Goal: Transaction & Acquisition: Purchase product/service

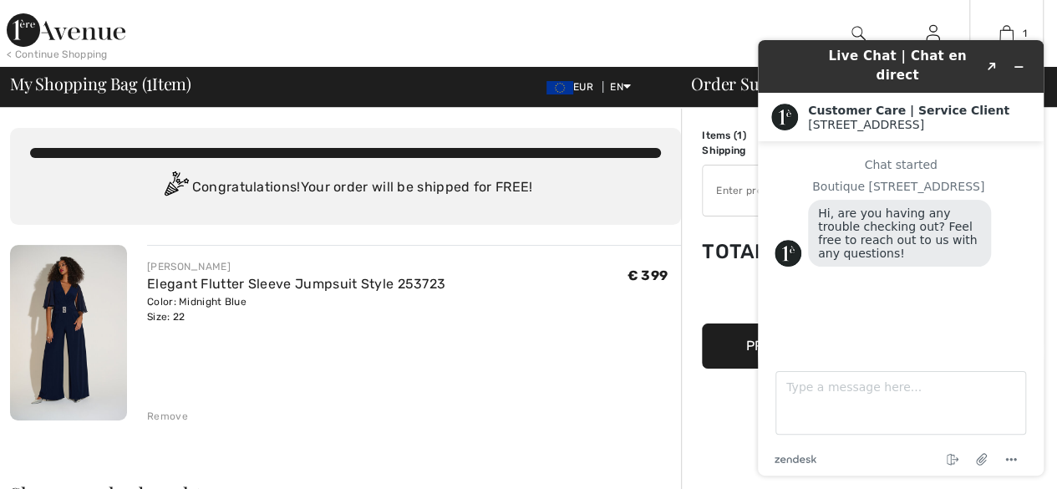
click at [969, 8] on div "1 Added to Bag Joseph Ribkoff Elegant Flutter Sleeve Jumpsuit Style 253723 € 39…" at bounding box center [1006, 33] width 74 height 67
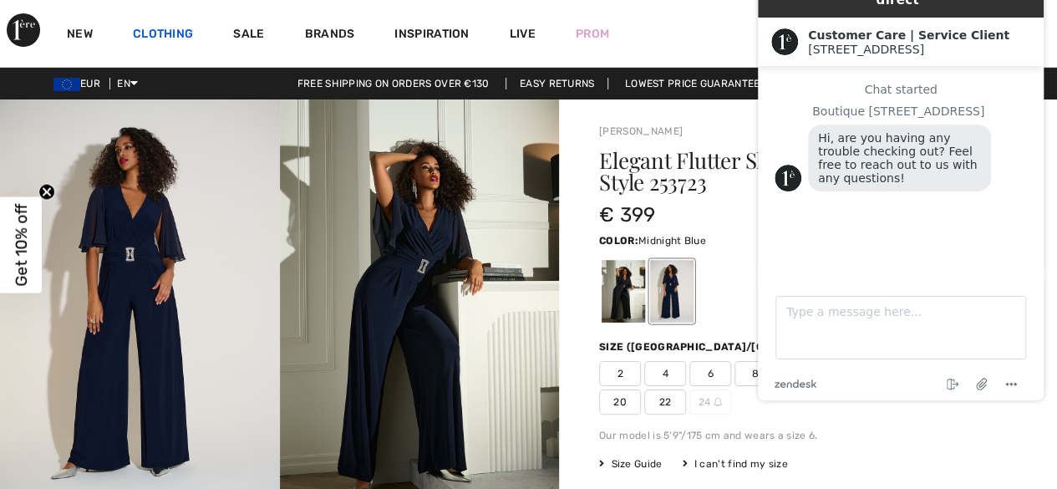
click at [187, 30] on link "Clothing" at bounding box center [163, 36] width 60 height 18
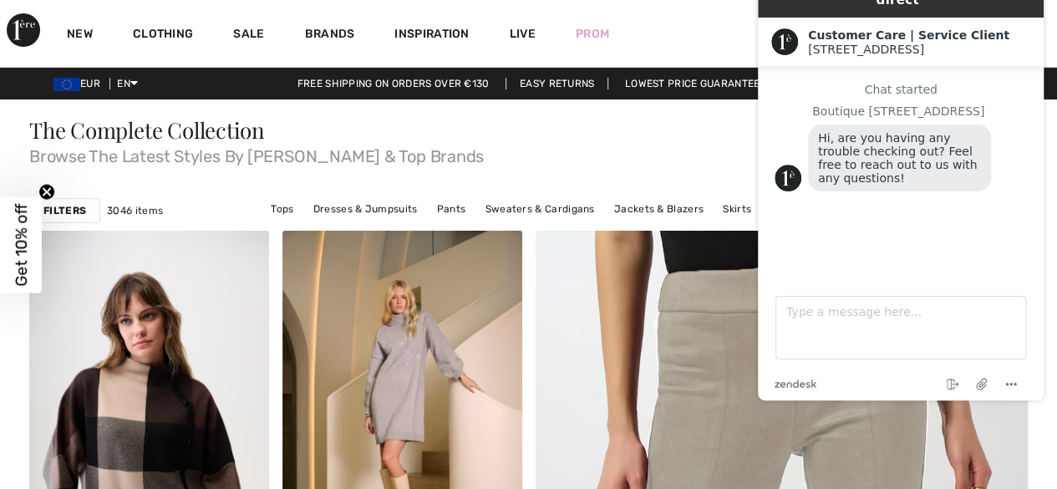
click at [23, 247] on span "Get 10% off" at bounding box center [21, 244] width 19 height 83
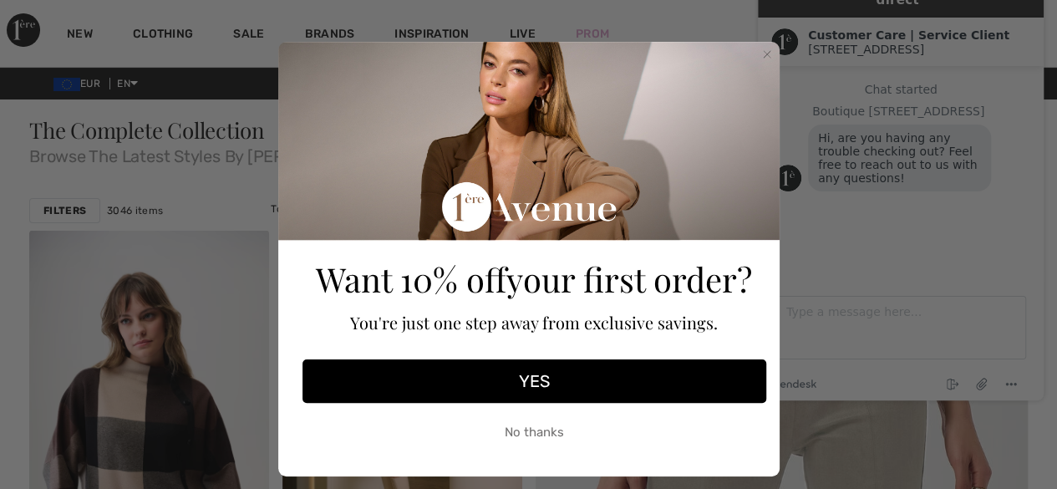
click at [527, 381] on button "YES" at bounding box center [535, 380] width 464 height 43
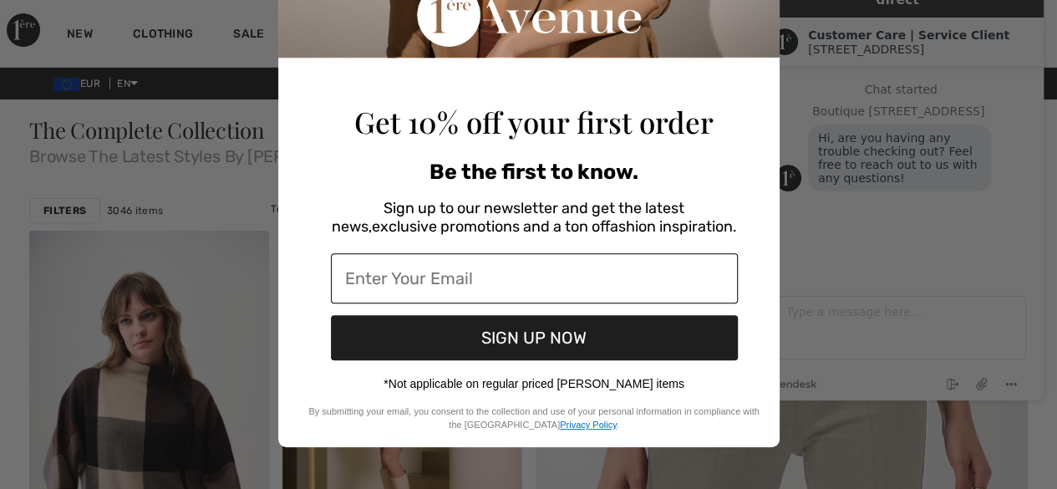
click at [349, 279] on input "Enter Your Email" at bounding box center [534, 278] width 407 height 50
type input "[EMAIL_ADDRESS][DOMAIN_NAME]"
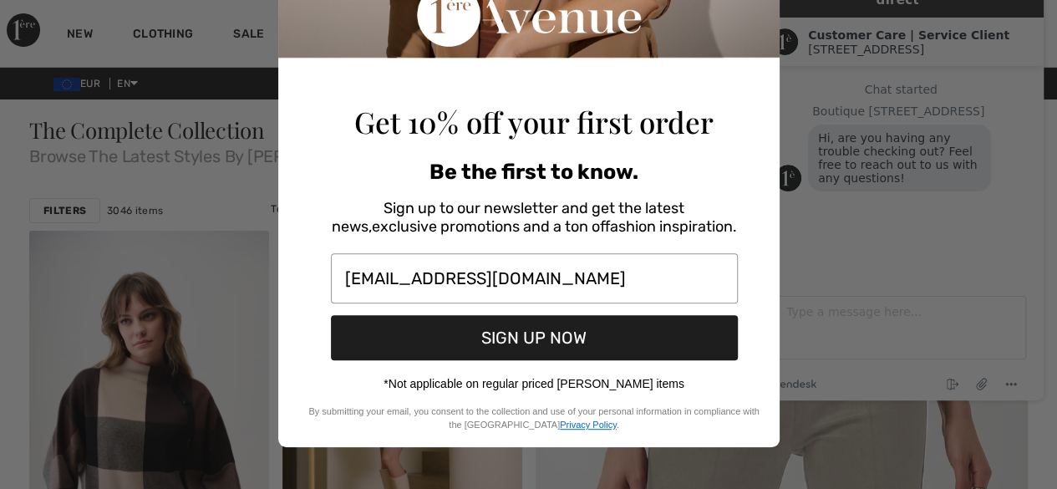
click at [542, 338] on button "SIGN UP NOW" at bounding box center [534, 337] width 407 height 45
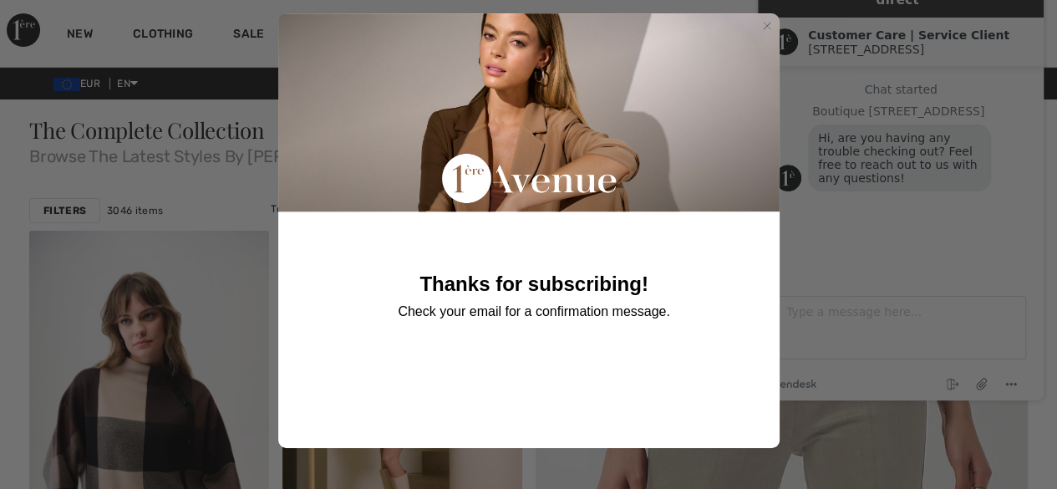
click at [759, 21] on circle "Close dialog" at bounding box center [767, 26] width 16 height 16
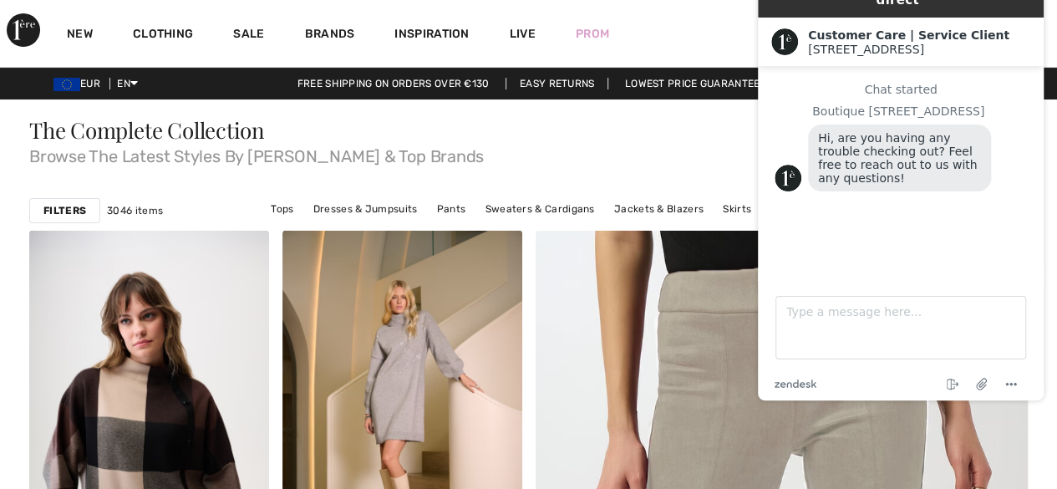
click at [722, 13] on div "New Clothing Sale Brands Inspiration Live Prom 1 Added to Bag Joseph Ribkoff El…" at bounding box center [528, 33] width 1057 height 67
click at [649, 23] on div "New Clothing Sale Brands Inspiration Live Prom 1 Added to Bag Joseph Ribkoff El…" at bounding box center [528, 33] width 1057 height 67
click at [591, 32] on link "Prom" at bounding box center [592, 34] width 33 height 18
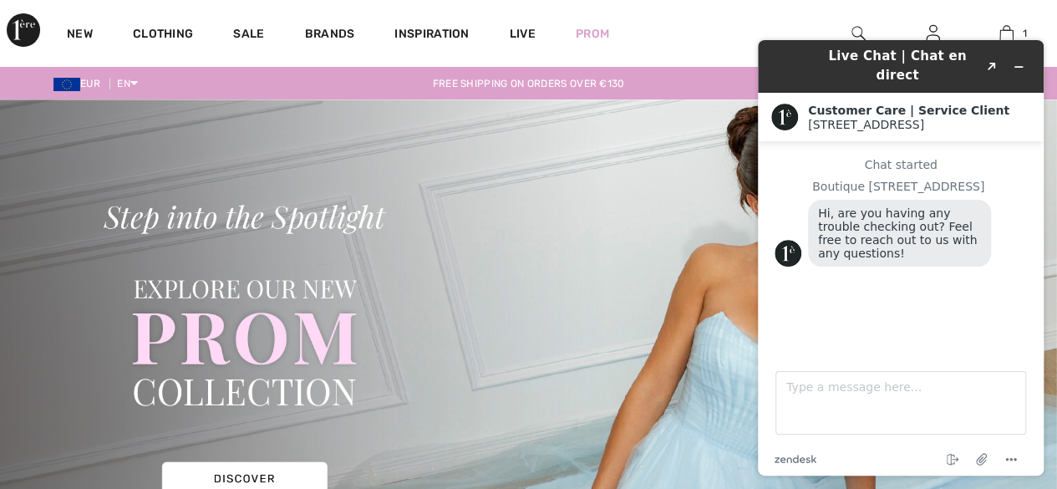
click at [1002, 31] on div "Live Chat | Chat en direct Created with Sketch. Customer Care | Service Client …" at bounding box center [901, 258] width 313 height 462
click at [1003, 33] on div "Live Chat | Chat en direct Created with Sketch. Customer Care | Service Client …" at bounding box center [901, 258] width 313 height 462
click at [1017, 62] on icon "Minimize widget" at bounding box center [1019, 67] width 12 height 12
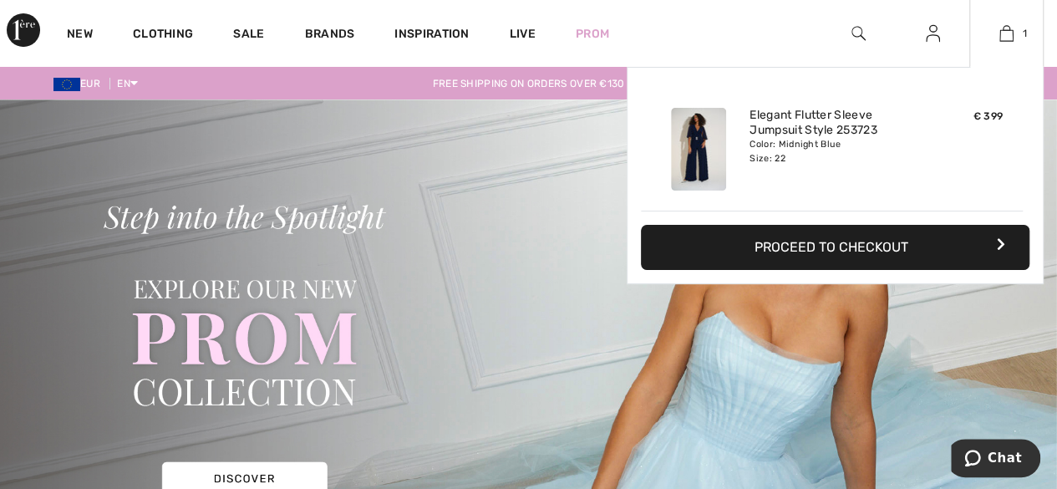
click at [836, 248] on button "Proceed to Checkout" at bounding box center [835, 247] width 389 height 45
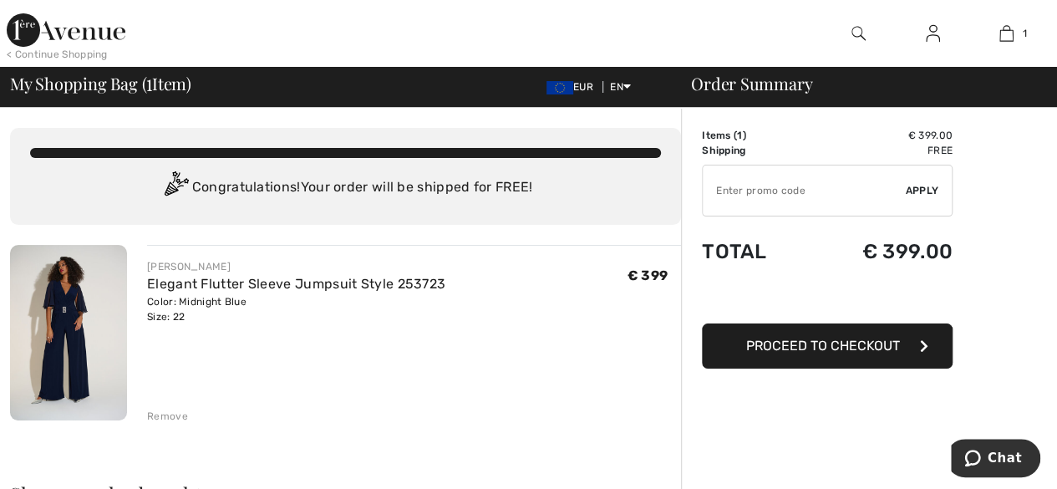
click at [726, 191] on input "TEXT" at bounding box center [804, 190] width 203 height 50
click at [1002, 453] on span "Chat" at bounding box center [1005, 457] width 34 height 15
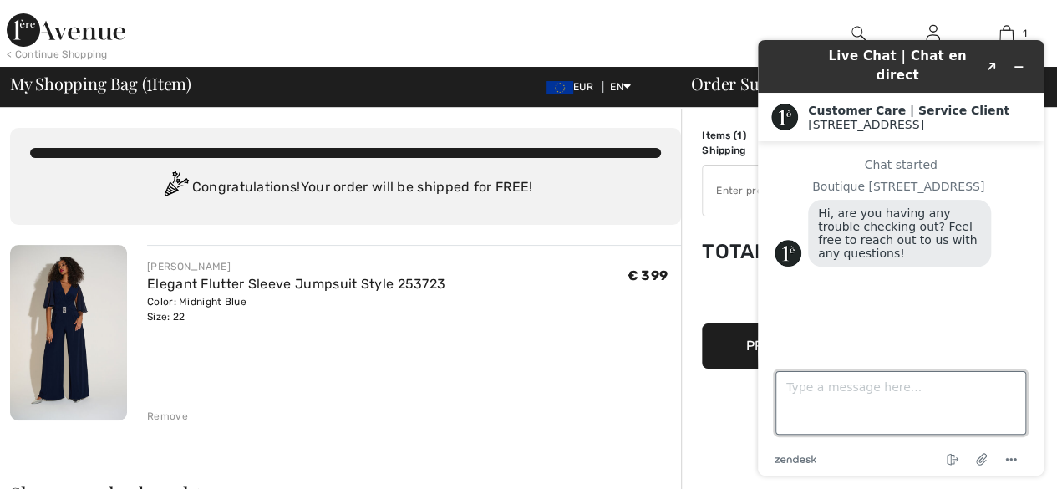
click at [811, 387] on textarea "Type a message here..." at bounding box center [901, 403] width 251 height 64
type textarea "hello would you please send me the promo code ,thank you."
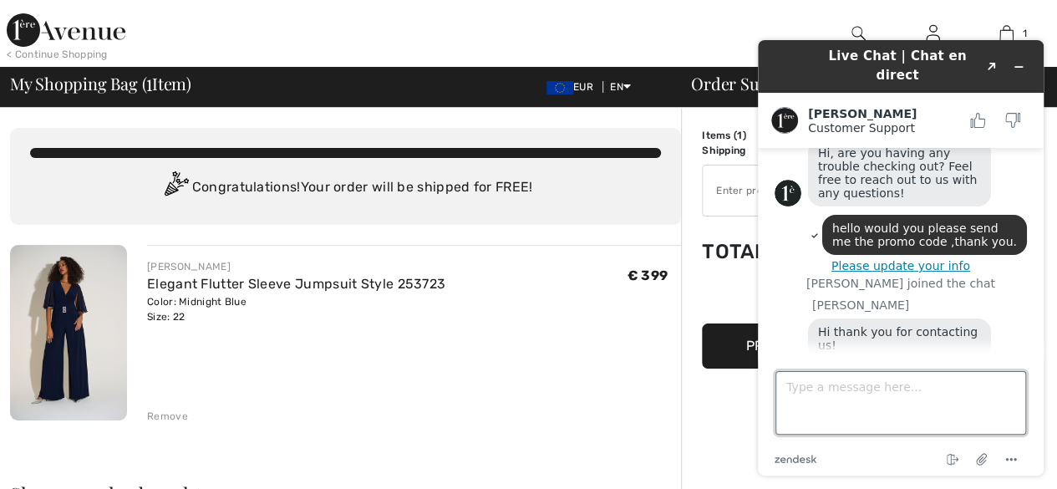
scroll to position [107, 0]
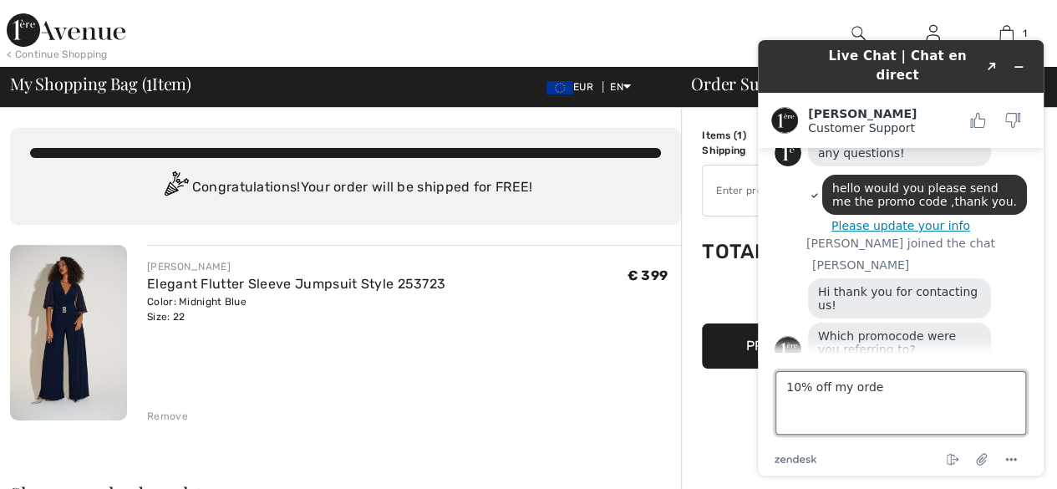
type textarea "10% off my order"
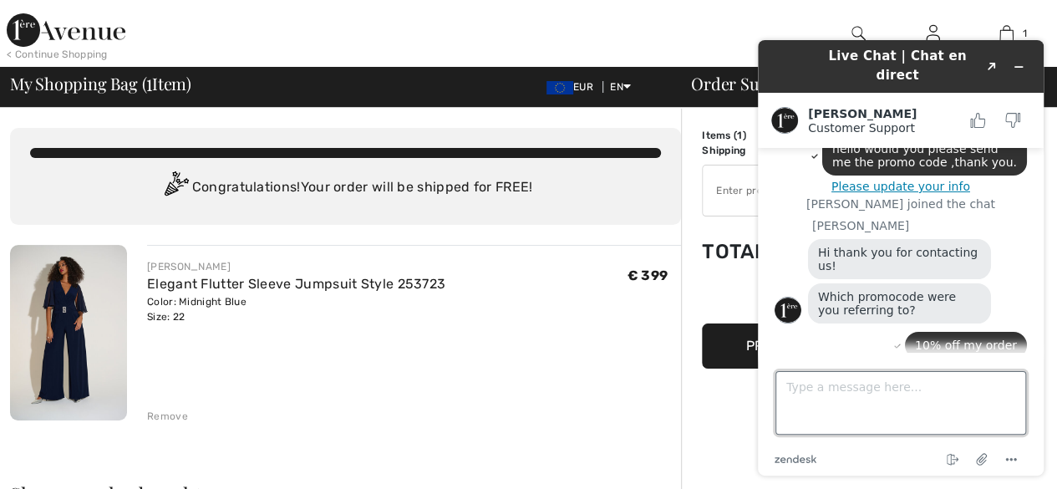
scroll to position [202, 0]
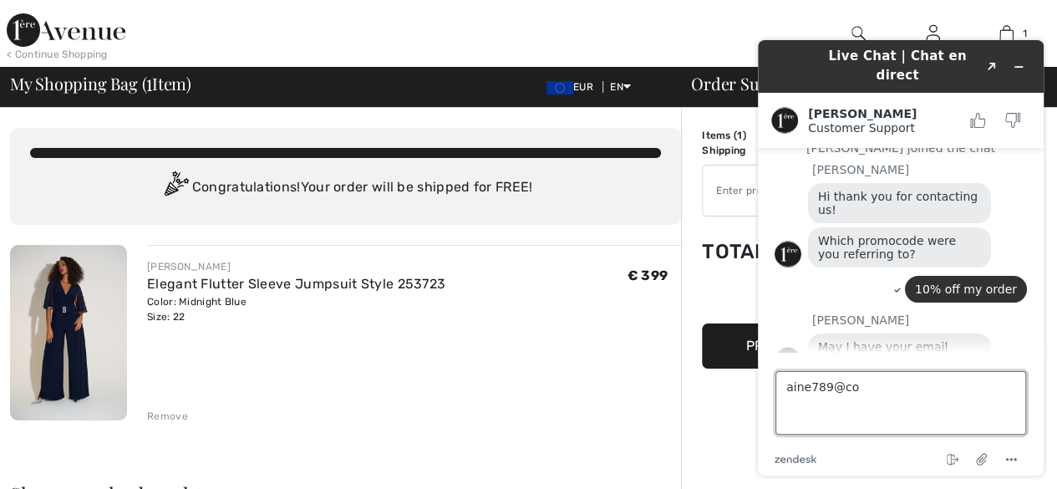
type textarea "aine789@com"
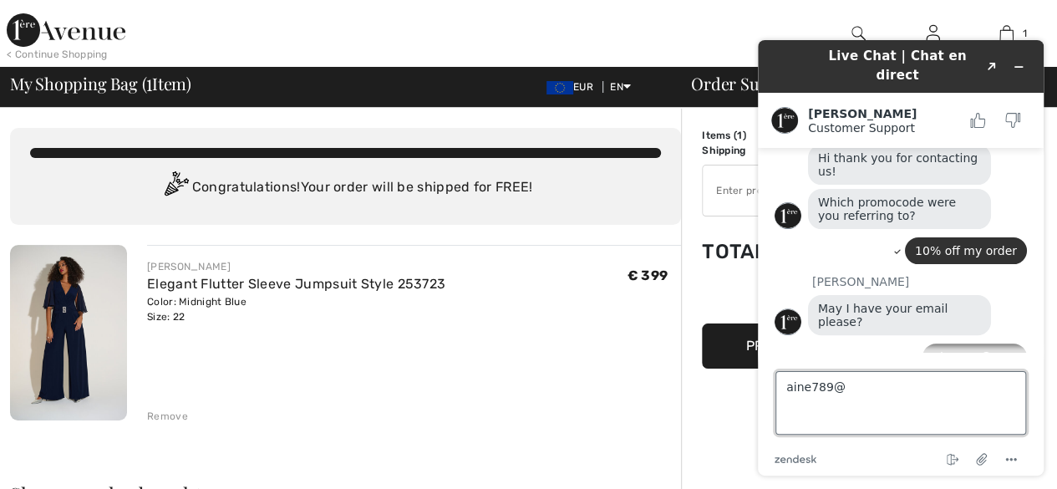
scroll to position [310, 0]
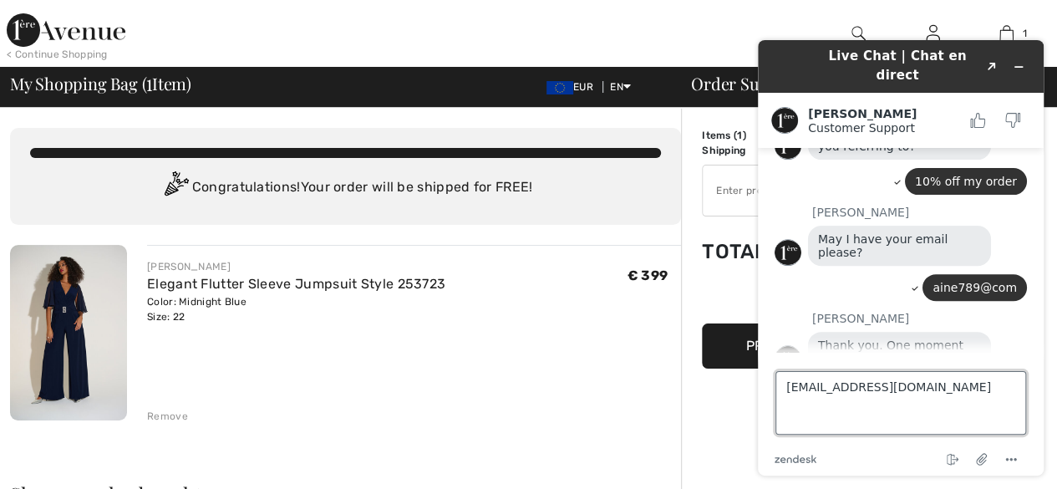
type textarea "[EMAIL_ADDRESS][DOMAIN_NAME]"
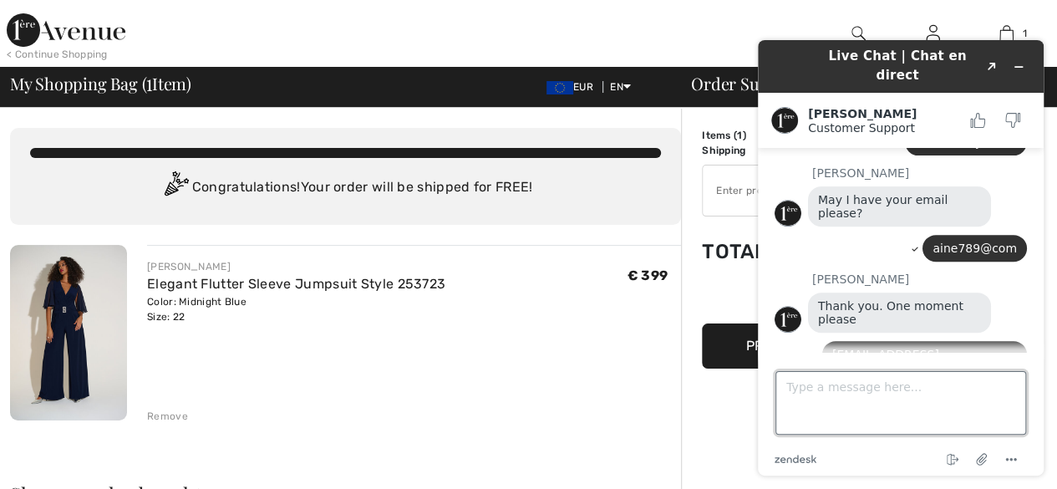
scroll to position [432, 0]
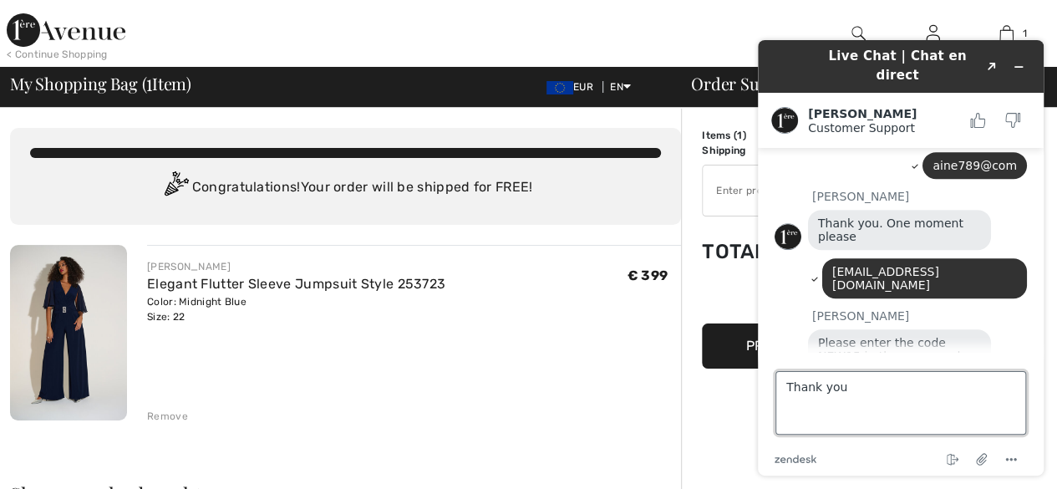
type textarea "Thank you ."
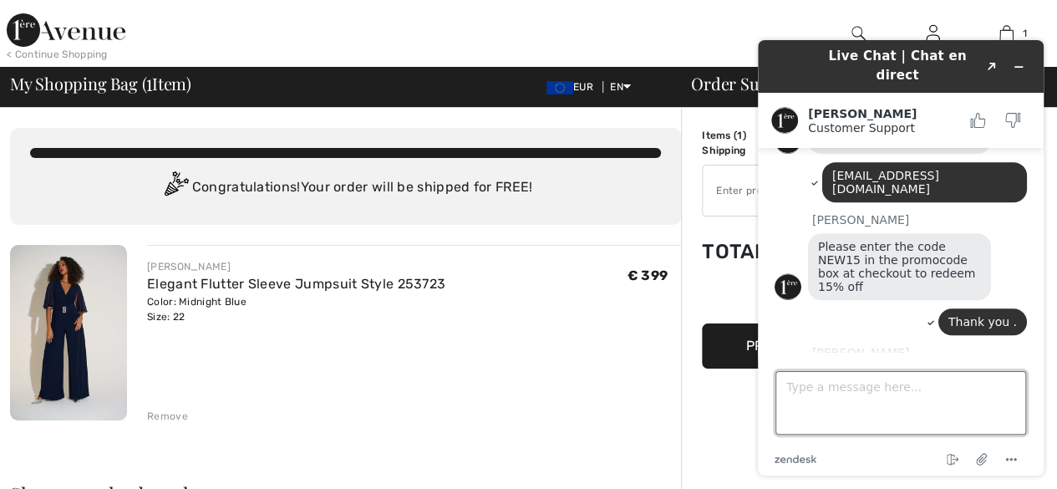
scroll to position [527, 0]
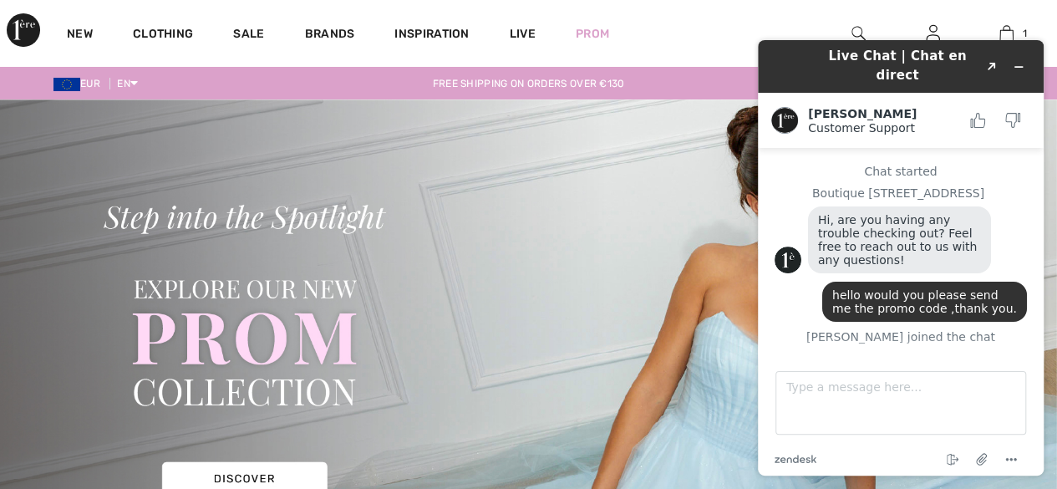
scroll to position [511, 0]
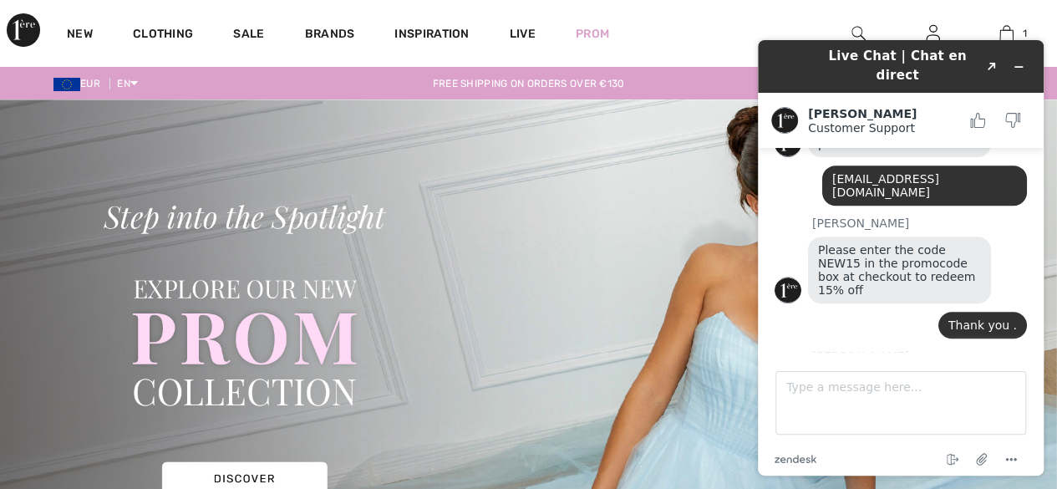
click at [1001, 29] on div "Live Chat | Chat en direct Created with Sketch. Adelina Customer Support Custom…" at bounding box center [901, 258] width 313 height 462
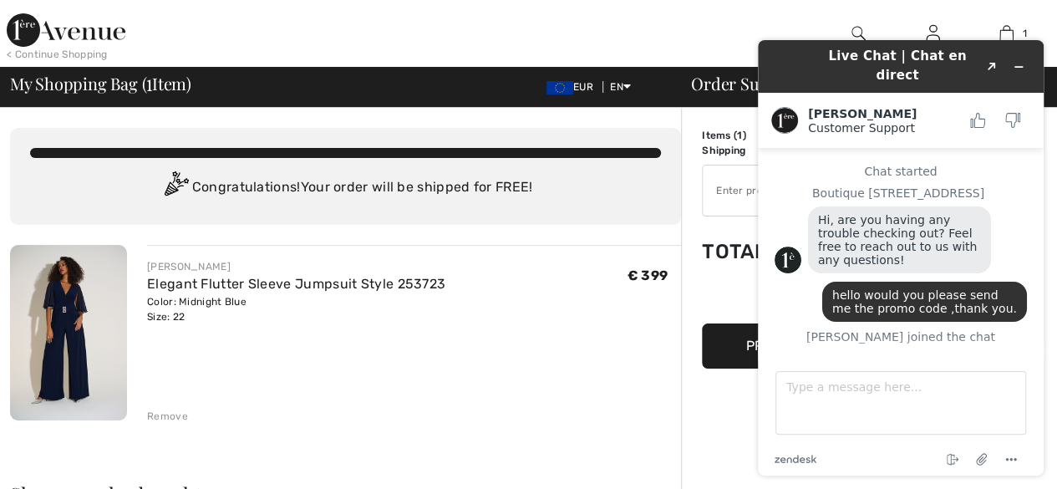
scroll to position [511, 0]
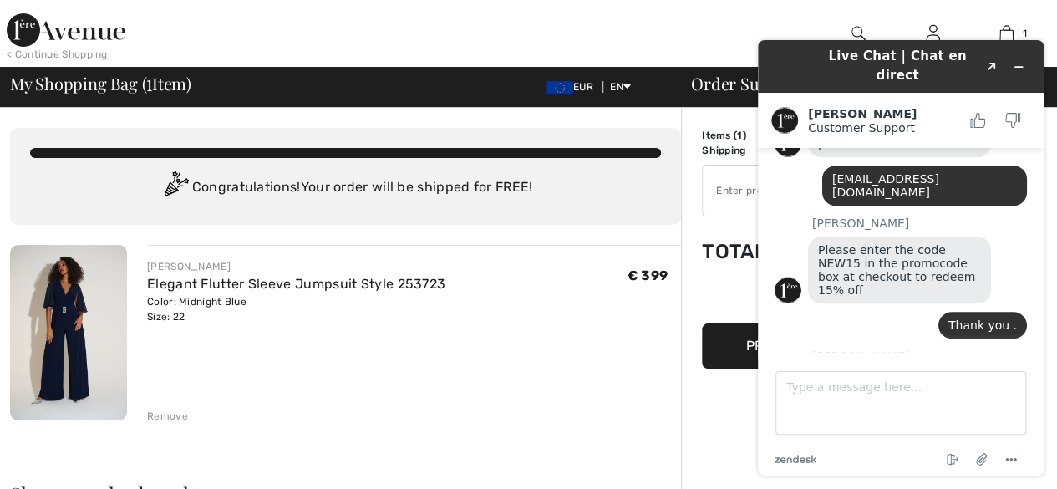
click at [727, 195] on input "TEXT" at bounding box center [804, 190] width 203 height 50
click at [1014, 61] on icon "Minimize widget" at bounding box center [1019, 67] width 12 height 12
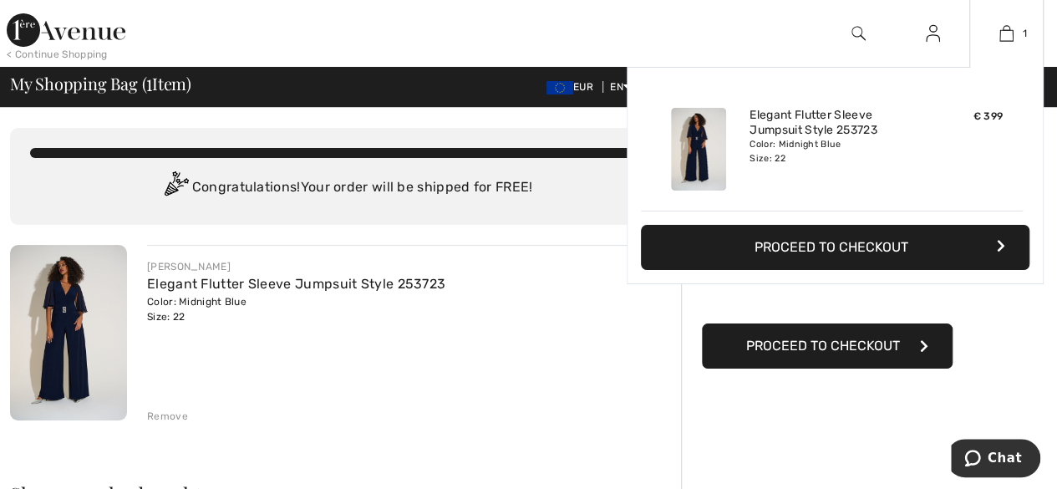
click at [816, 243] on button "Proceed to Checkout" at bounding box center [835, 247] width 389 height 45
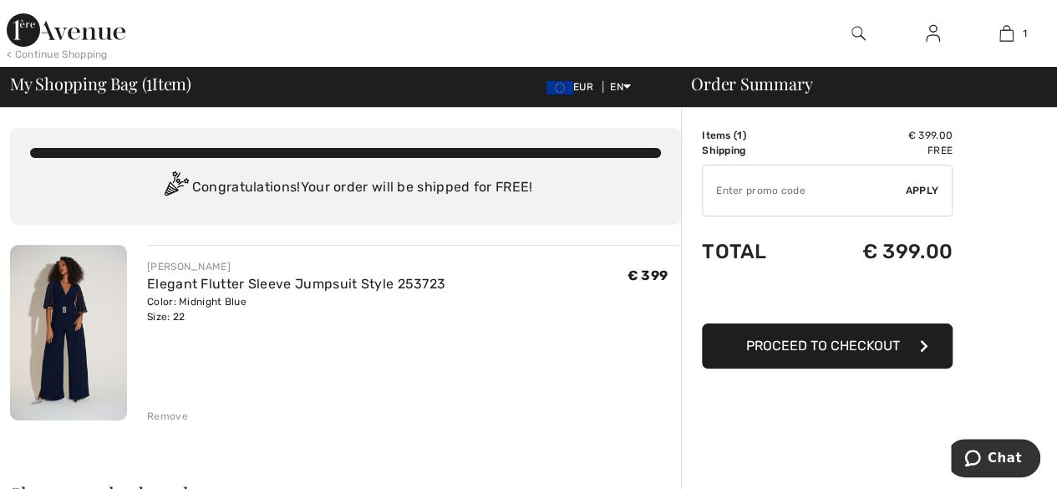
click at [725, 198] on input "TEXT" at bounding box center [804, 190] width 203 height 50
type input "NEW15"
click at [913, 195] on span "Apply" at bounding box center [922, 190] width 33 height 15
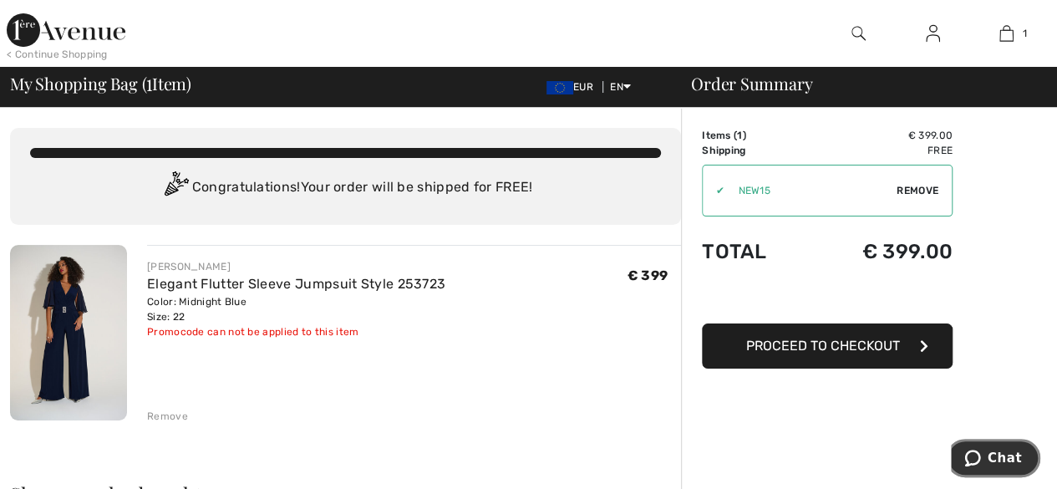
click at [1014, 450] on span "Chat" at bounding box center [1005, 457] width 34 height 15
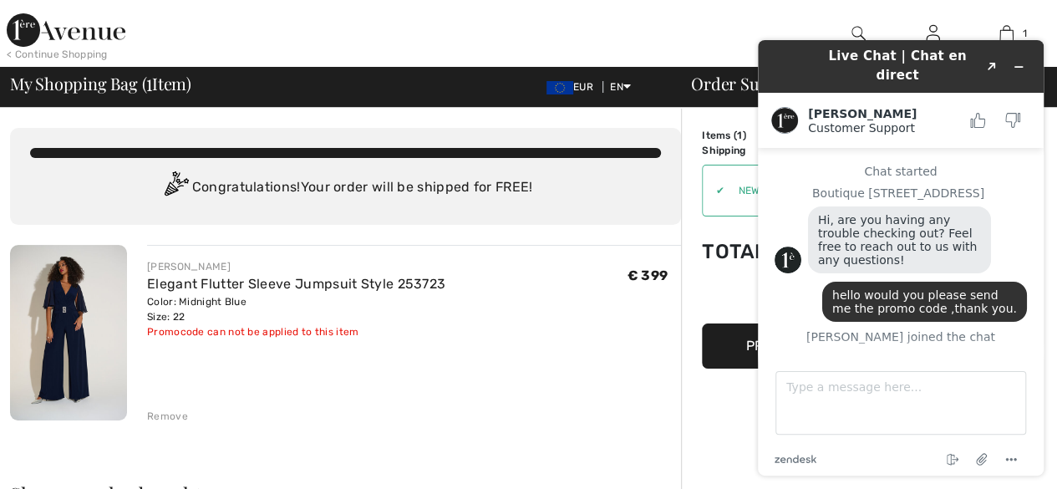
scroll to position [511, 0]
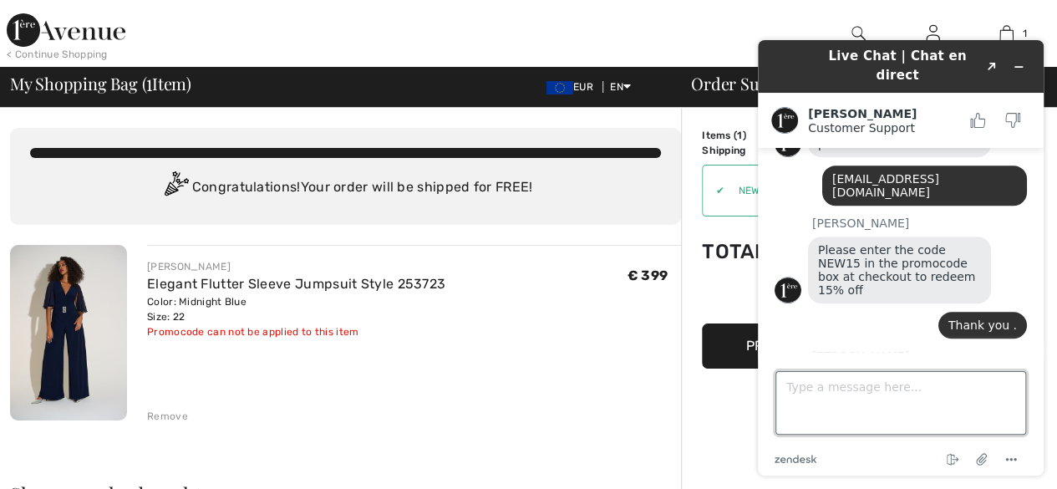
click at [791, 392] on textarea "Type a message here..." at bounding box center [901, 403] width 251 height 64
type textarea "It doesn't apply why ?"
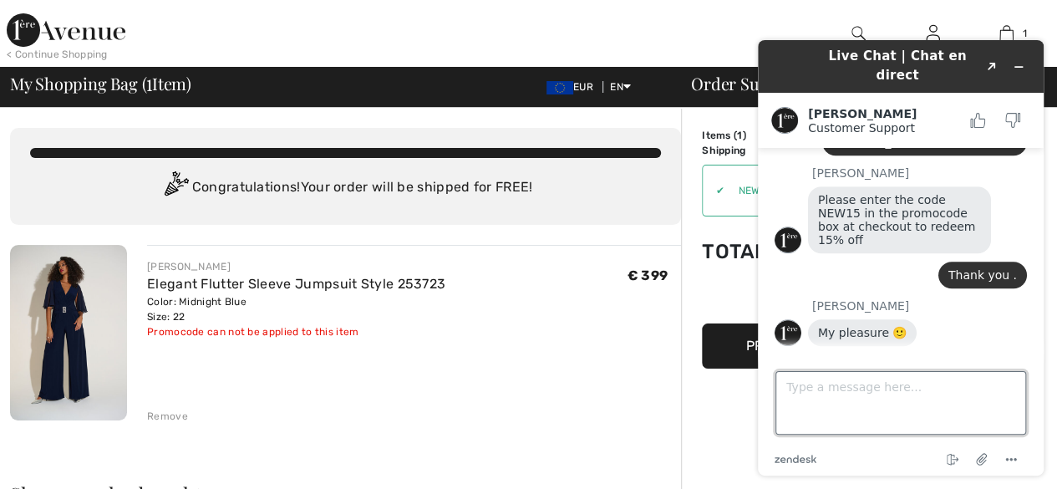
scroll to position [649, 0]
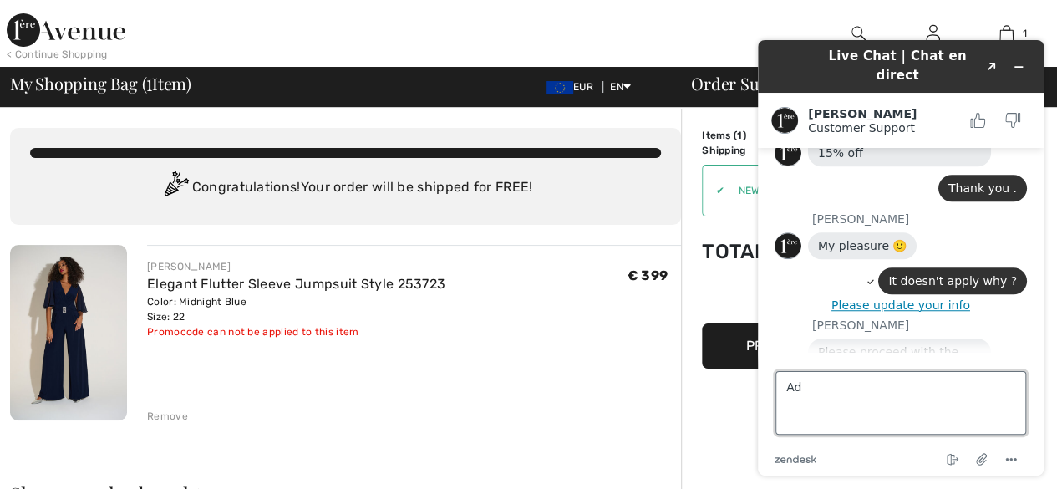
type textarea "A"
type textarea "I am sorry l can't understand why it will apply after l buy ??"
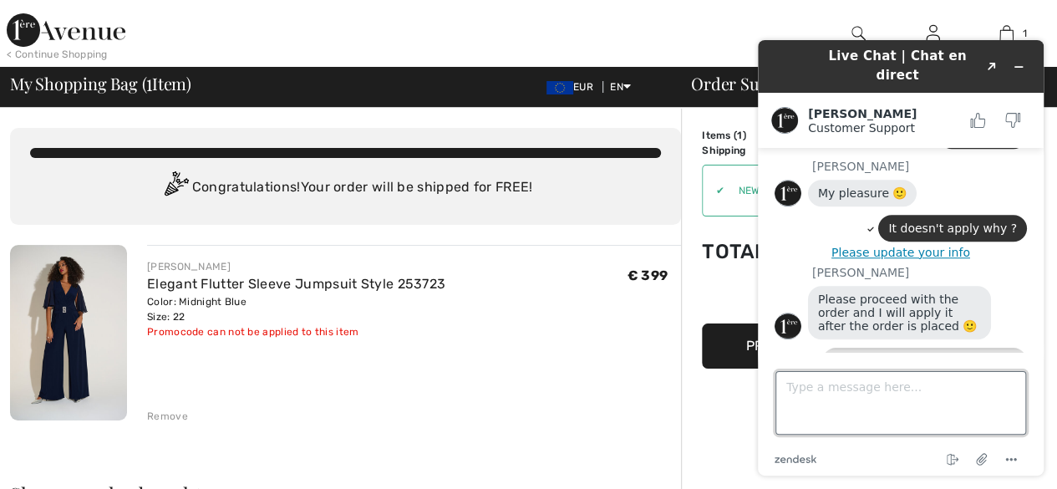
scroll to position [784, 0]
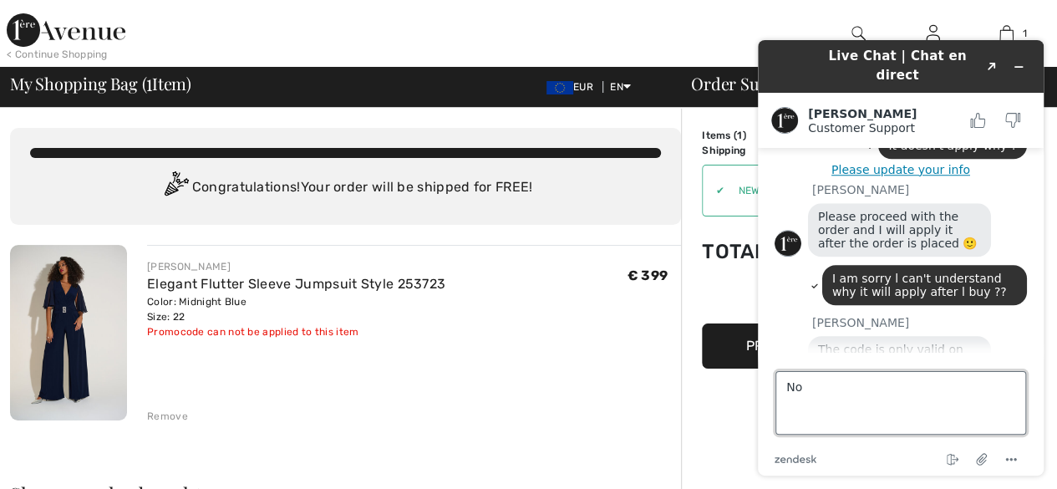
type textarea "N"
type textarea "oops the site said it would apply to all items ."
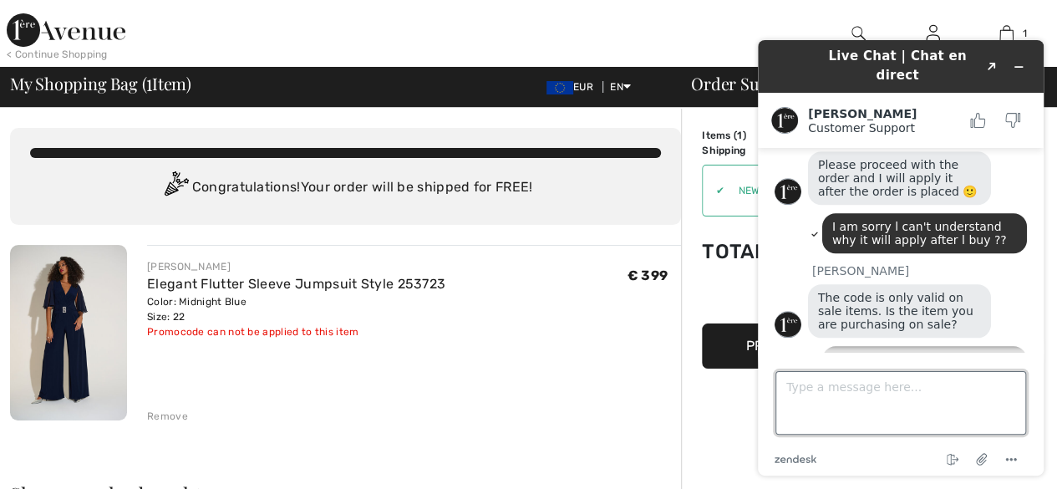
scroll to position [893, 0]
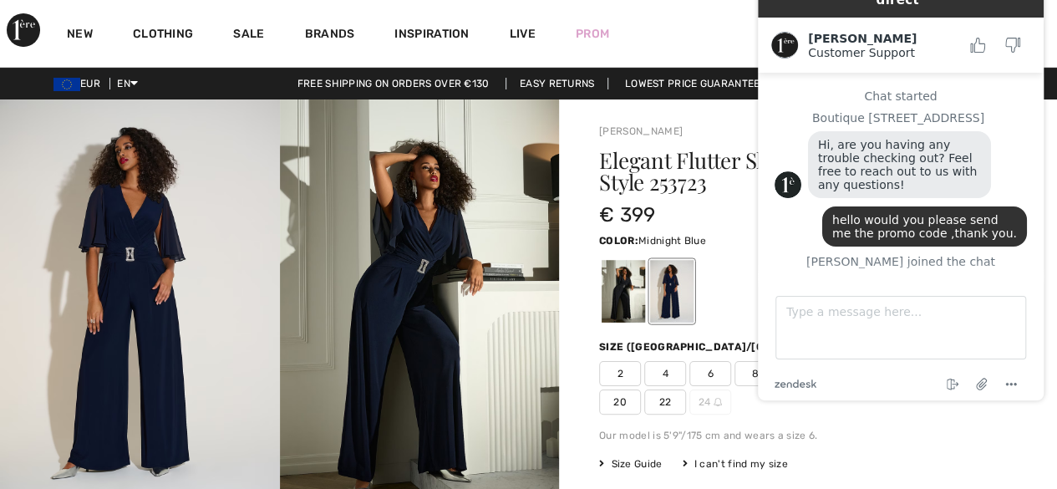
scroll to position [877, 0]
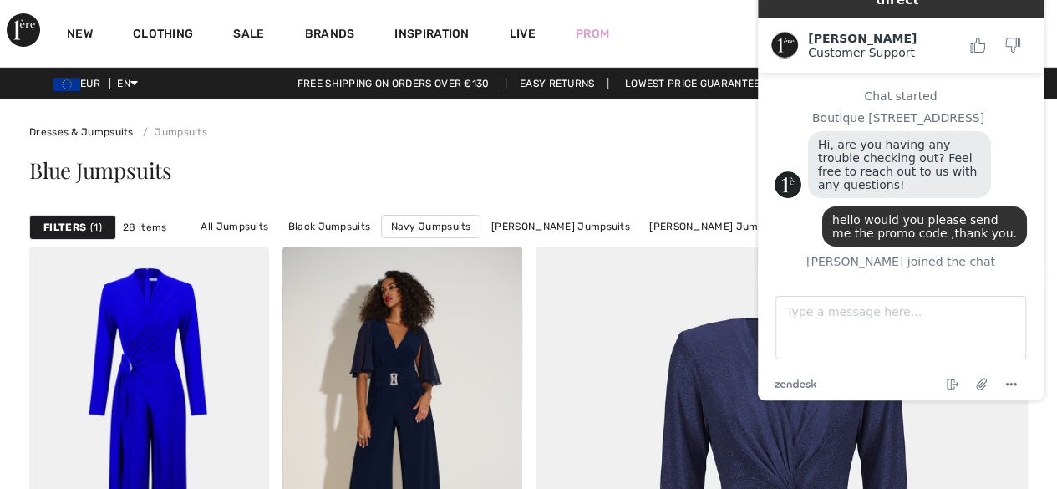
scroll to position [877, 0]
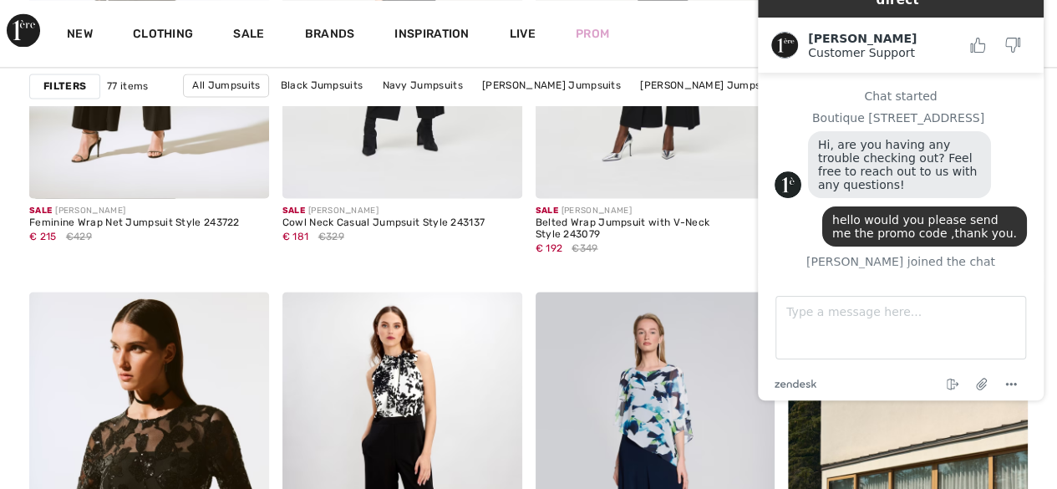
scroll to position [877, 0]
